Goal: Use online tool/utility: Utilize a website feature to perform a specific function

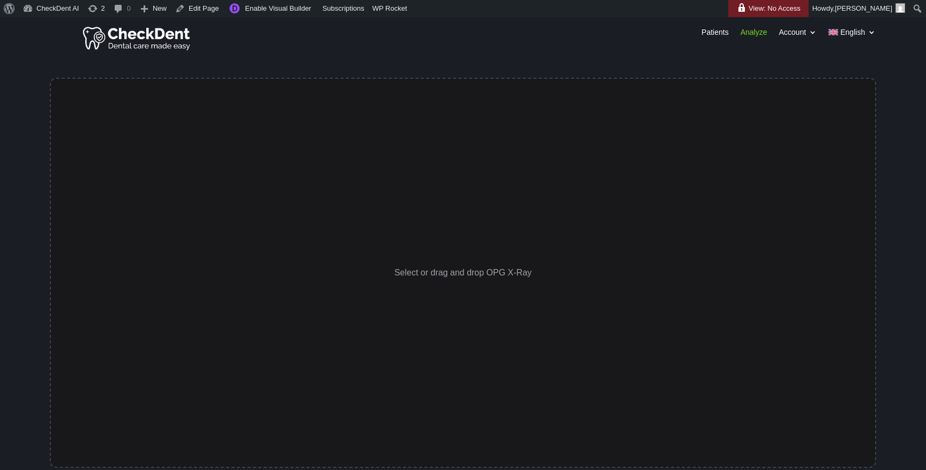
click at [380, 211] on div "Select or drag and drop OPG X-Ray" at bounding box center [463, 273] width 827 height 390
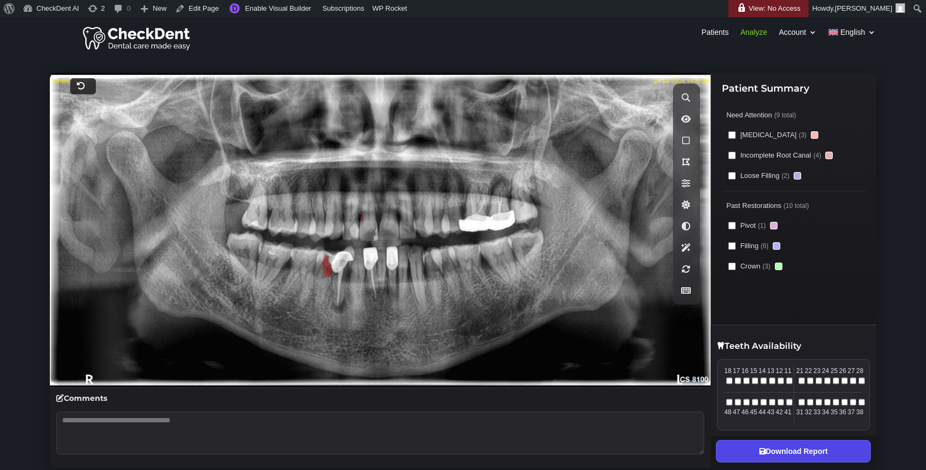
click at [765, 452] on icon at bounding box center [763, 452] width 6 height 8
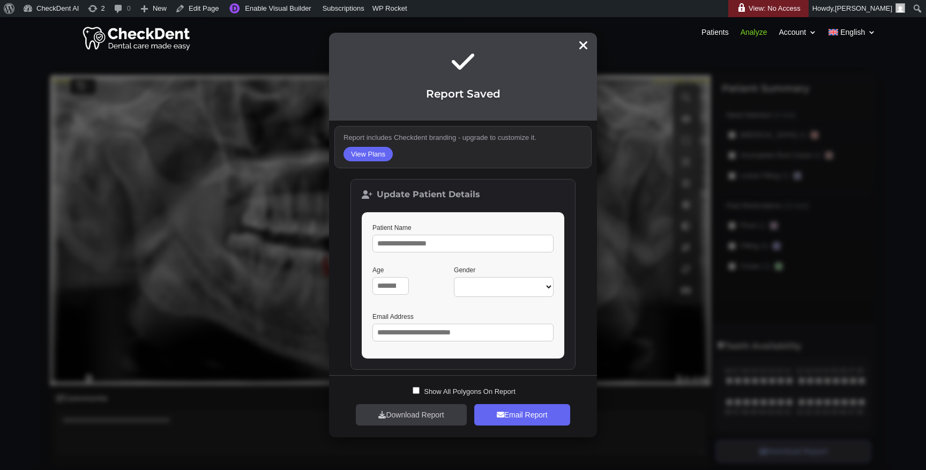
click at [405, 417] on button "Download Report" at bounding box center [411, 414] width 110 height 21
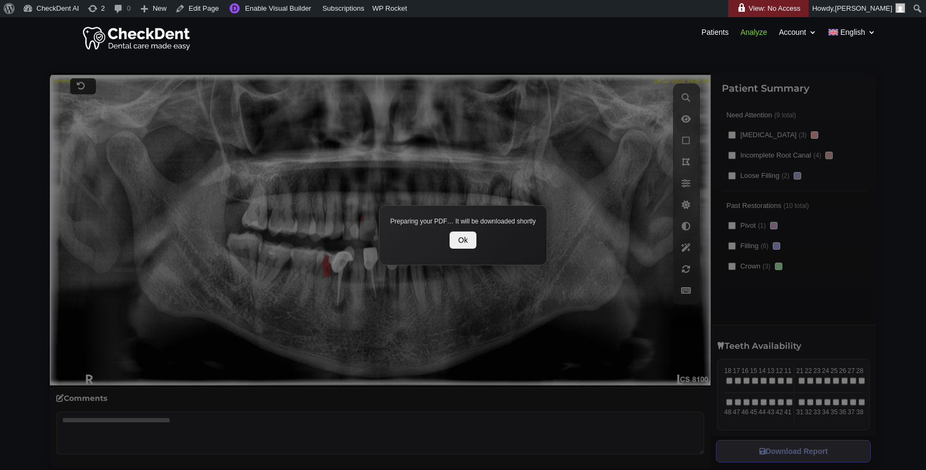
click at [464, 241] on button "Ok" at bounding box center [463, 240] width 27 height 17
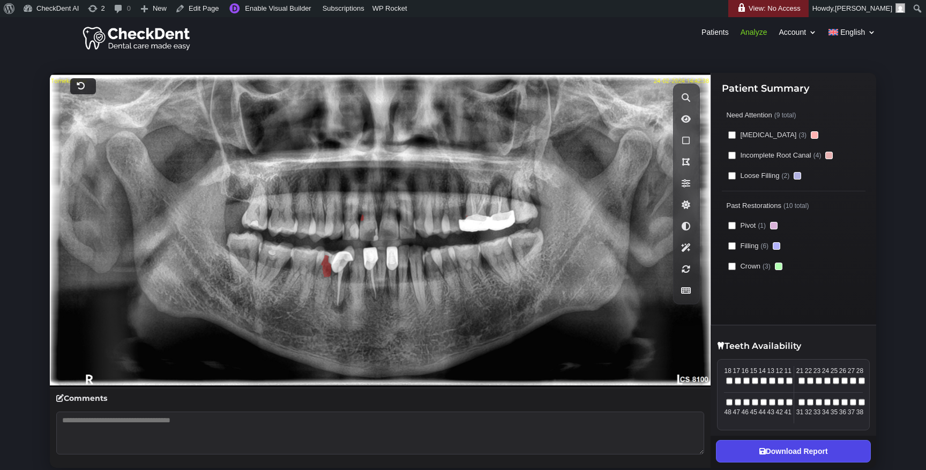
click at [781, 455] on button "Download Report" at bounding box center [793, 451] width 154 height 23
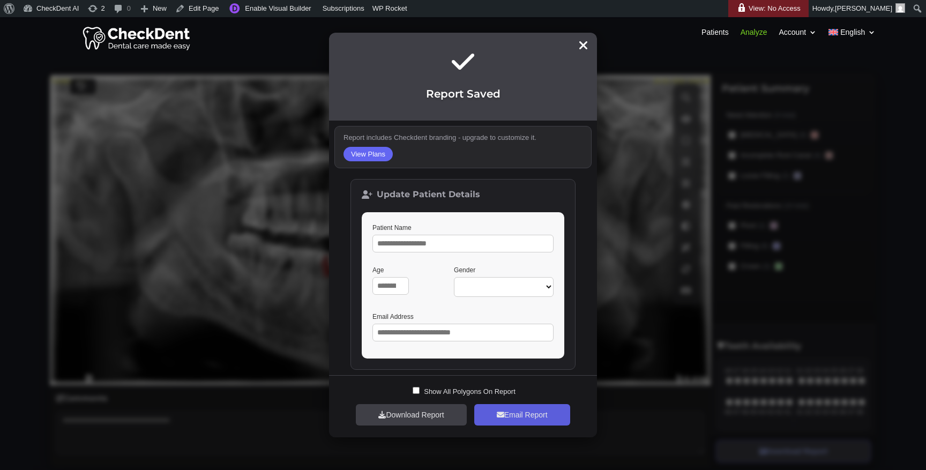
click at [508, 416] on button "Email Report" at bounding box center [522, 414] width 96 height 21
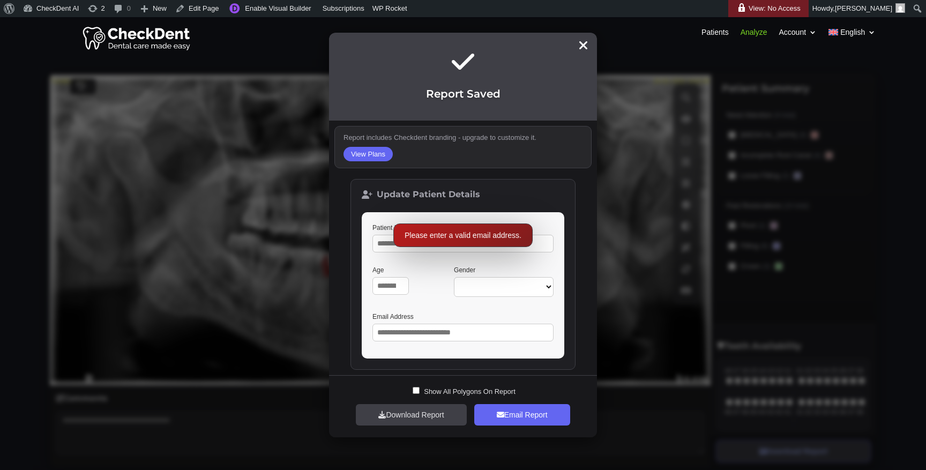
click at [458, 341] on input "email" at bounding box center [463, 333] width 181 height 18
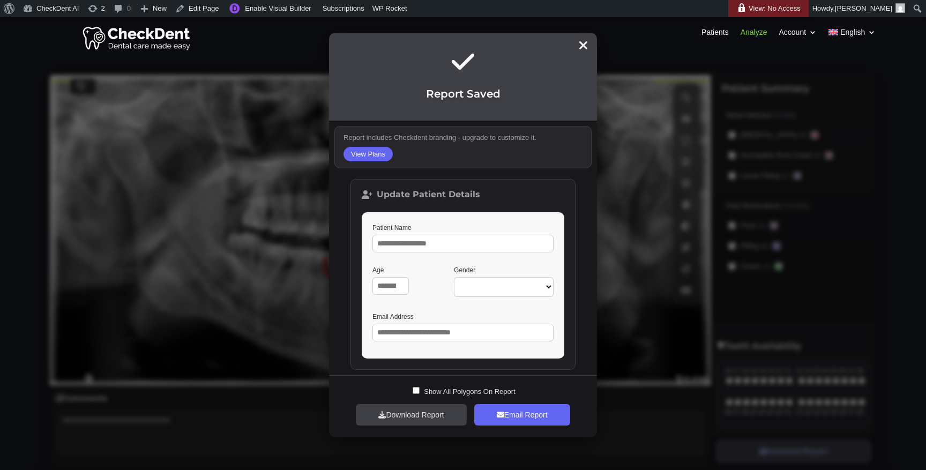
click at [484, 336] on input "email" at bounding box center [463, 333] width 181 height 18
type input "**********"
click at [537, 420] on button "Email Report" at bounding box center [522, 414] width 96 height 21
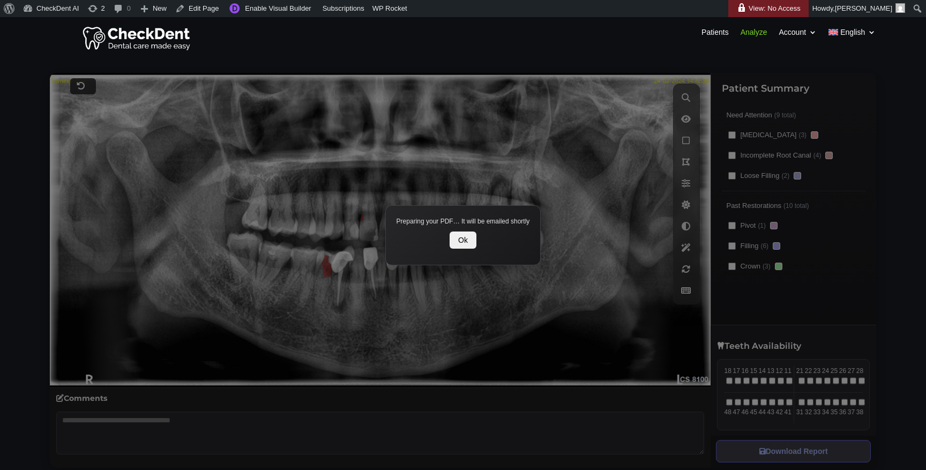
click at [469, 241] on button "Ok" at bounding box center [463, 240] width 27 height 17
